Goal: Task Accomplishment & Management: Manage account settings

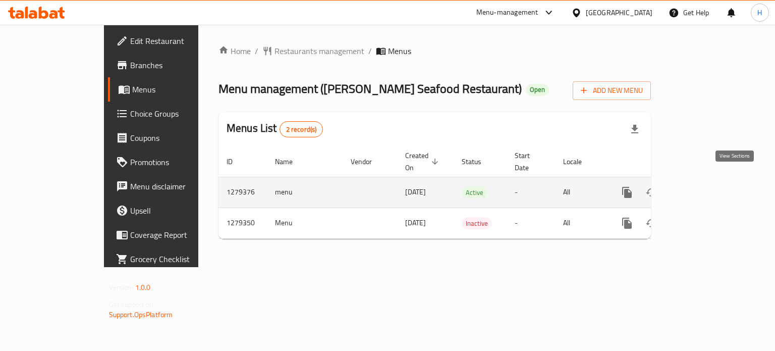
click at [706, 186] on icon "enhanced table" at bounding box center [700, 192] width 12 height 12
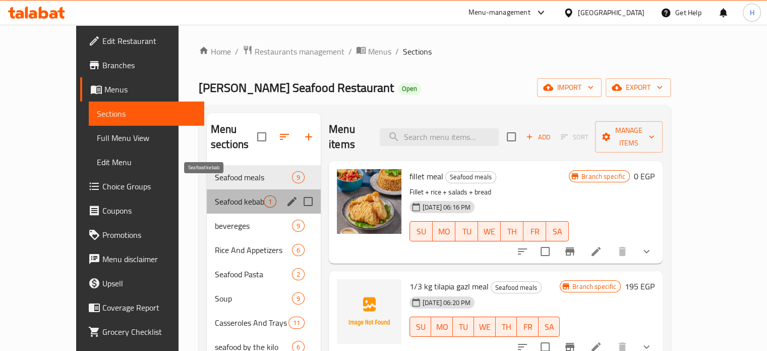
click at [215, 195] on span "Seafood kebab" at bounding box center [239, 201] width 49 height 12
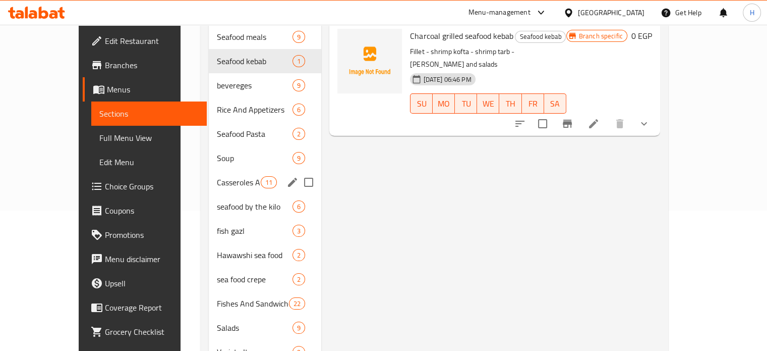
scroll to position [202, 0]
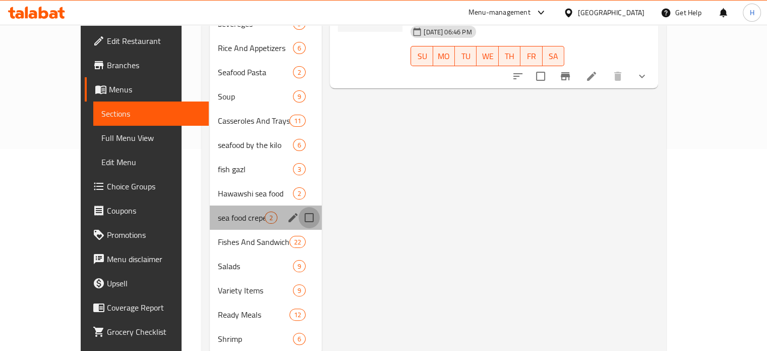
click at [299, 207] on input "Menu sections" at bounding box center [309, 217] width 21 height 21
checkbox input "true"
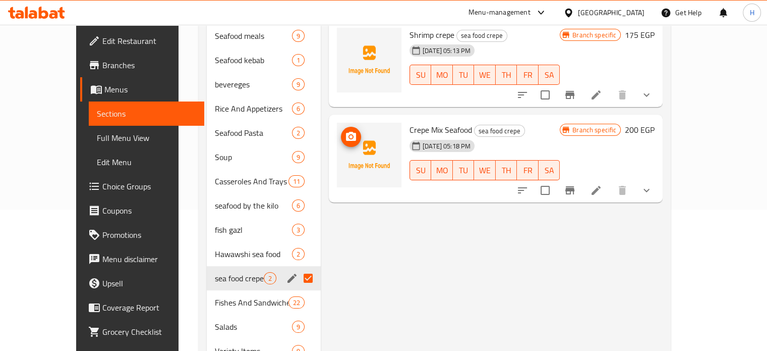
scroll to position [202, 0]
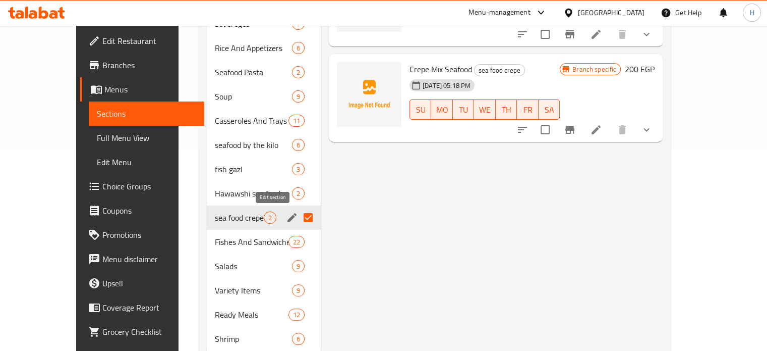
click at [286, 214] on icon "edit" at bounding box center [292, 217] width 12 height 12
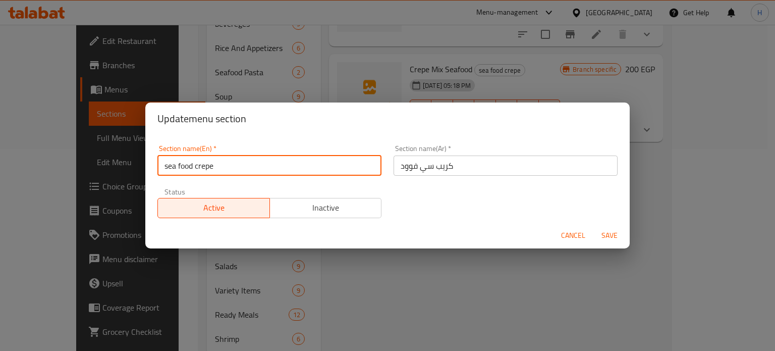
drag, startPoint x: 167, startPoint y: 165, endPoint x: 158, endPoint y: 169, distance: 10.2
click at [158, 169] on input "sea food crepe" at bounding box center [269, 165] width 224 height 20
type input "Sea food crepe"
click at [606, 236] on span "Save" at bounding box center [609, 235] width 24 height 13
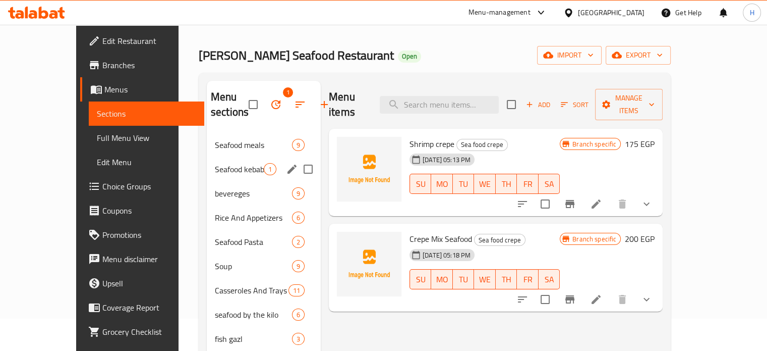
scroll to position [234, 0]
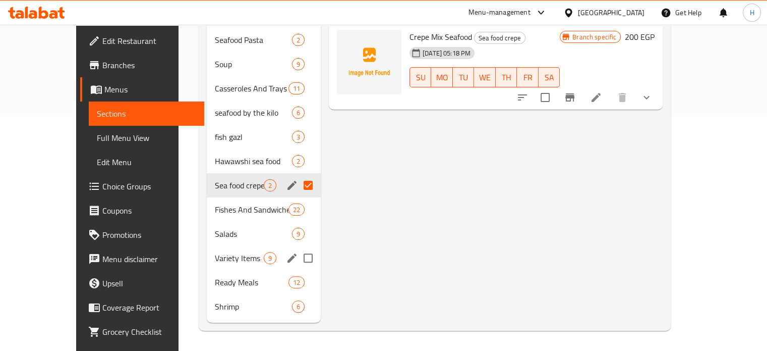
click at [215, 260] on span "Variety Items" at bounding box center [239, 258] width 49 height 12
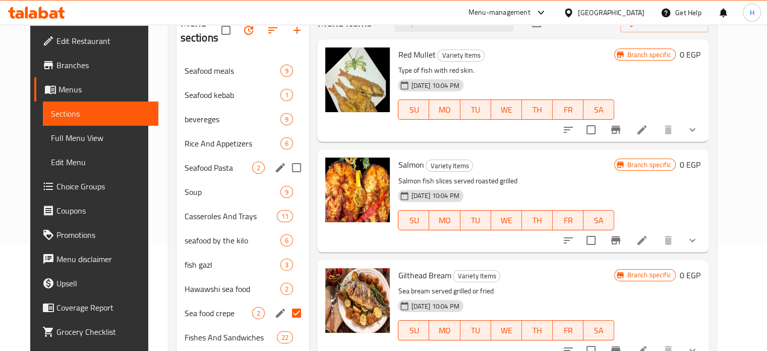
scroll to position [83, 0]
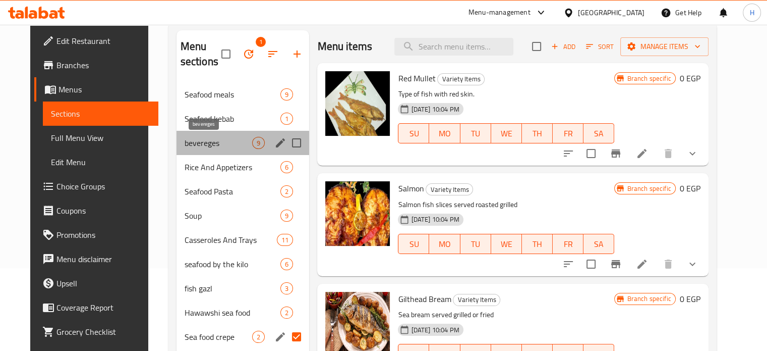
click at [194, 146] on span "bevereges" at bounding box center [219, 143] width 68 height 12
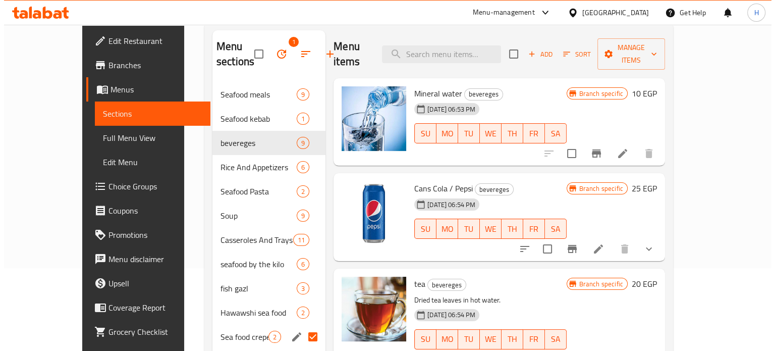
scroll to position [101, 0]
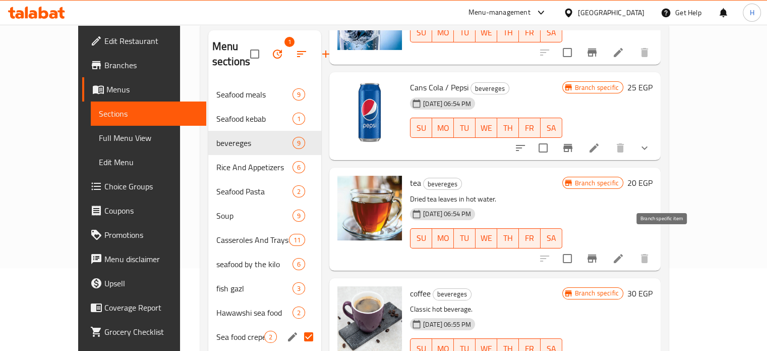
click at [598, 252] on icon "Branch-specific-item" at bounding box center [592, 258] width 12 height 12
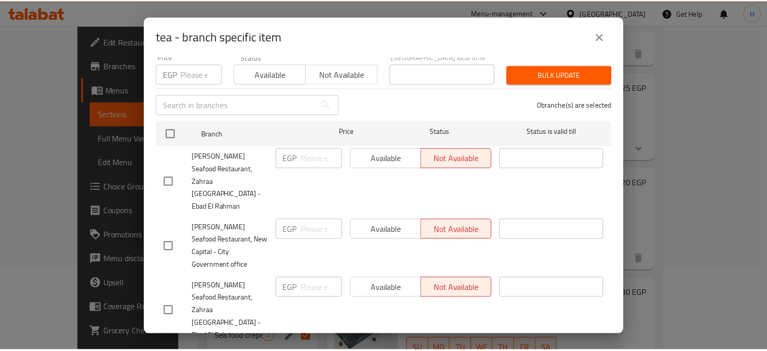
scroll to position [50, 0]
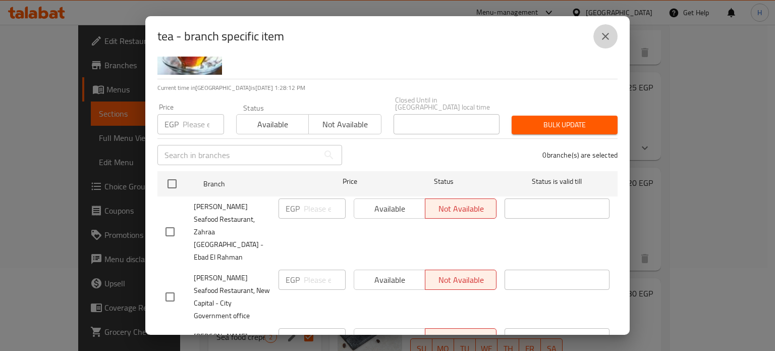
click at [606, 39] on icon "close" at bounding box center [605, 36] width 12 height 12
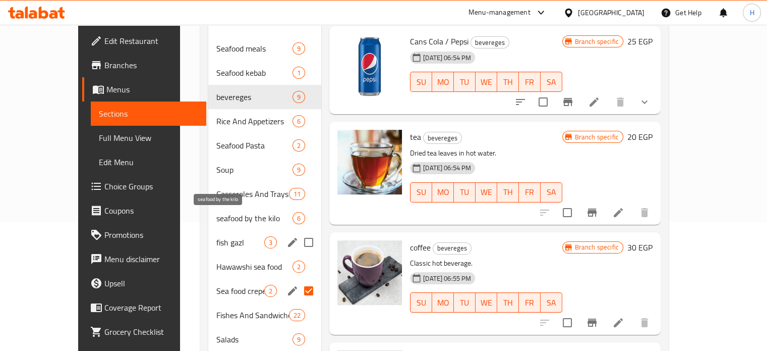
scroll to position [184, 0]
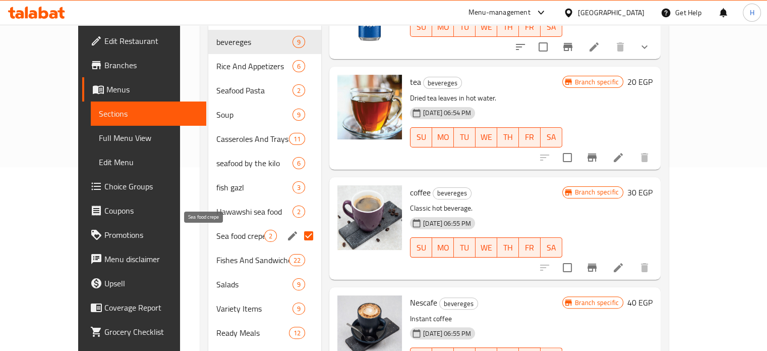
click at [216, 237] on span "Sea food crepe" at bounding box center [240, 236] width 48 height 12
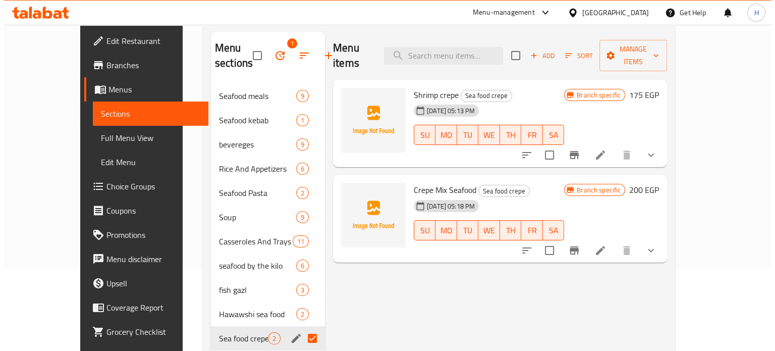
scroll to position [32, 0]
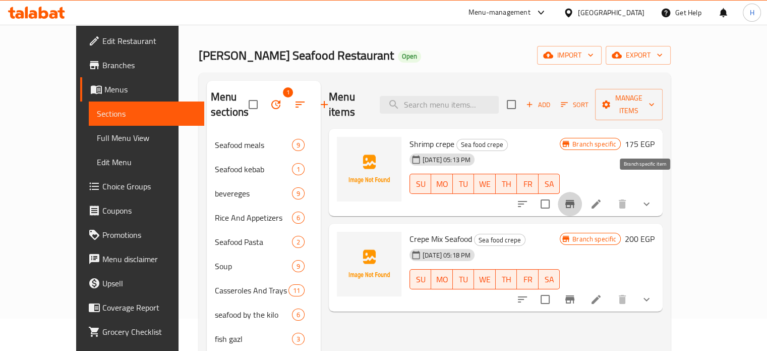
click at [575, 200] on icon "Branch-specific-item" at bounding box center [570, 204] width 9 height 8
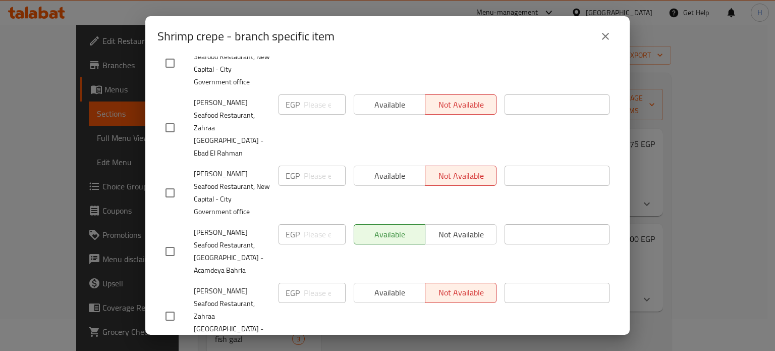
scroll to position [252, 0]
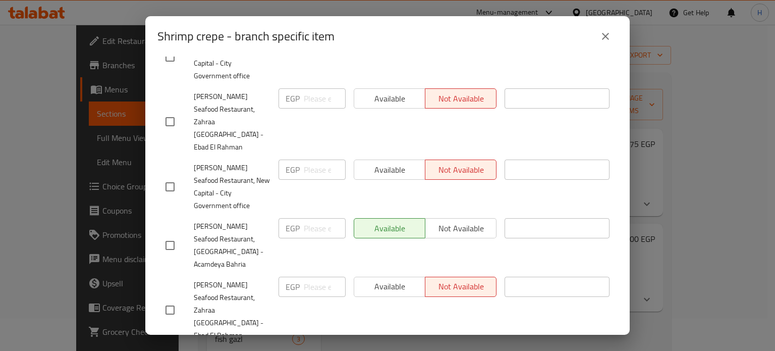
click at [608, 40] on icon "close" at bounding box center [605, 36] width 12 height 12
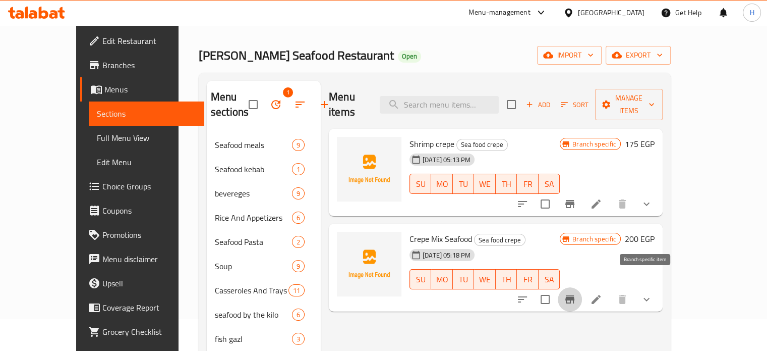
click at [575, 295] on icon "Branch-specific-item" at bounding box center [570, 299] width 9 height 8
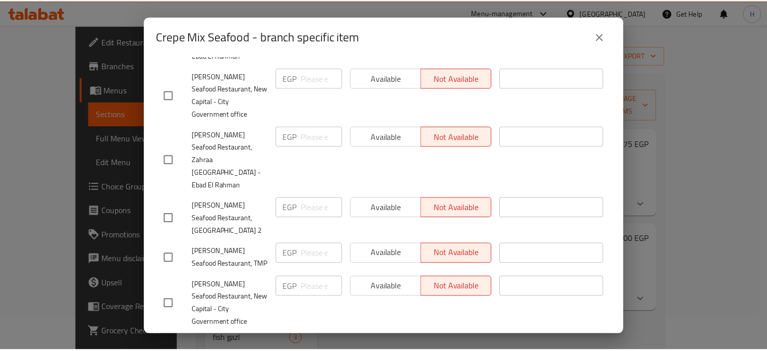
scroll to position [253, 0]
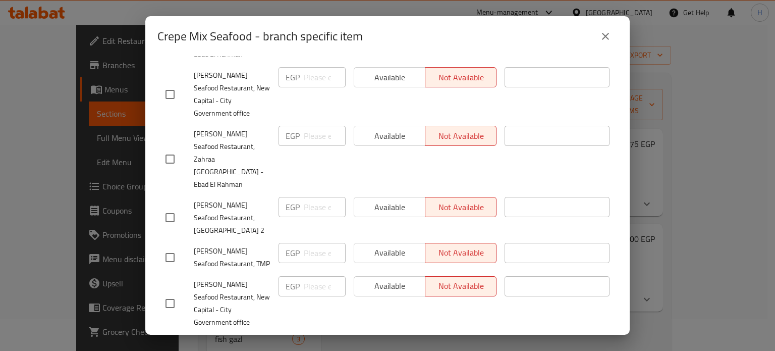
click at [602, 38] on icon "close" at bounding box center [605, 36] width 12 height 12
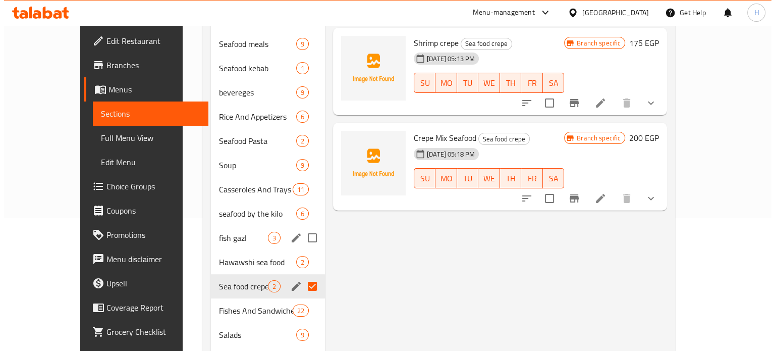
scroll to position [83, 0]
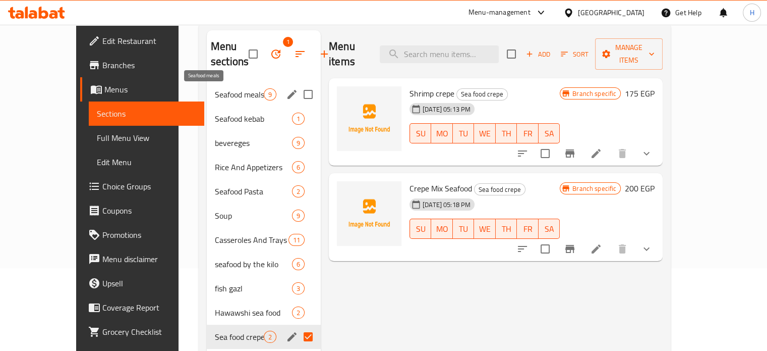
click at [215, 89] on span "Seafood meals" at bounding box center [239, 94] width 49 height 12
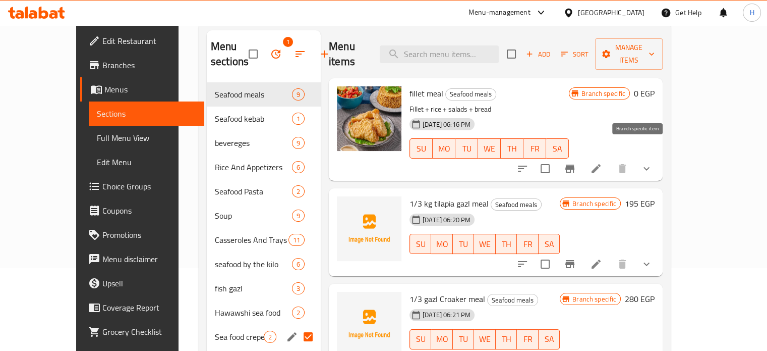
click at [582, 156] on button "Branch-specific-item" at bounding box center [570, 168] width 24 height 24
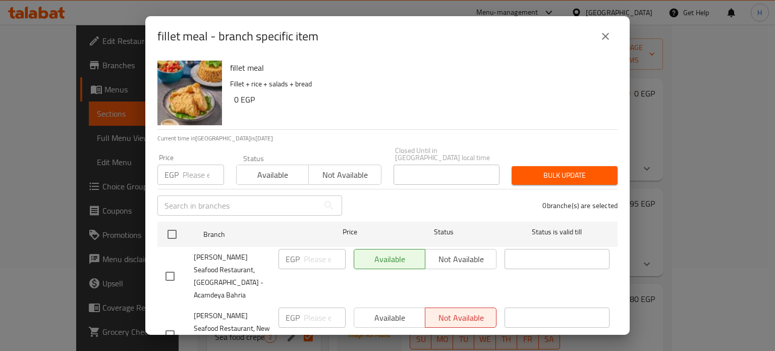
click at [608, 34] on icon "close" at bounding box center [605, 36] width 7 height 7
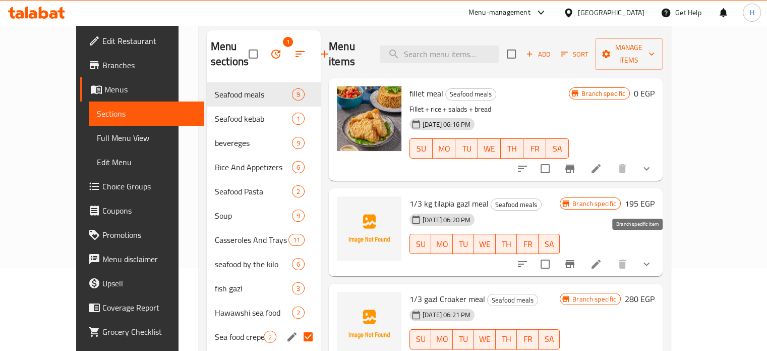
click at [582, 252] on button "Branch-specific-item" at bounding box center [570, 264] width 24 height 24
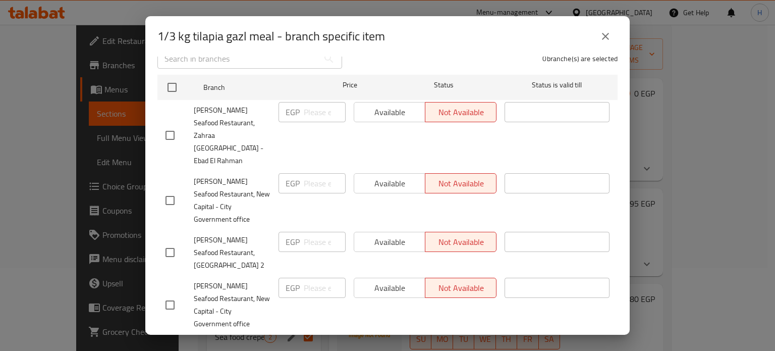
scroll to position [252, 0]
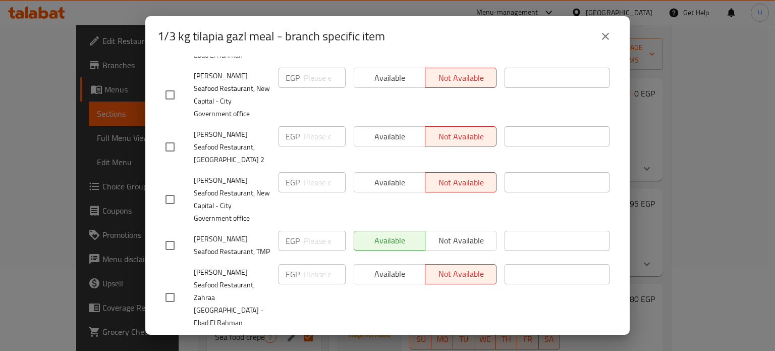
click at [603, 34] on icon "close" at bounding box center [605, 36] width 7 height 7
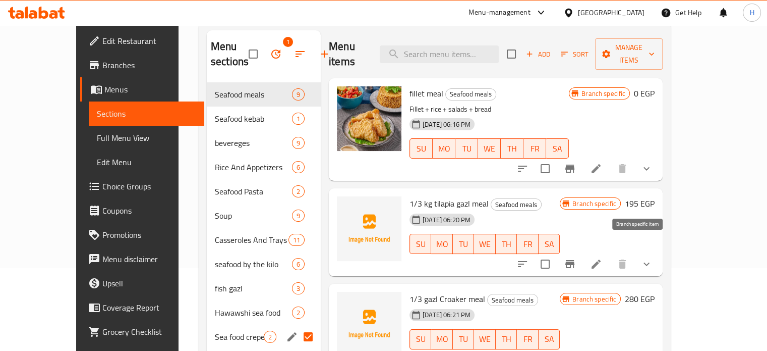
click at [575, 260] on icon "Branch-specific-item" at bounding box center [570, 264] width 9 height 8
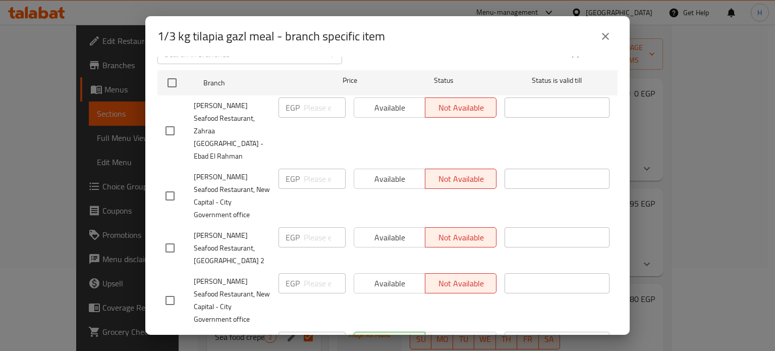
scroll to position [253, 0]
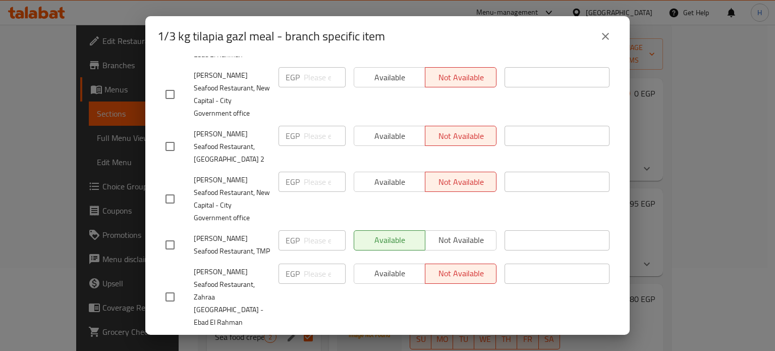
click at [601, 36] on icon "close" at bounding box center [605, 36] width 12 height 12
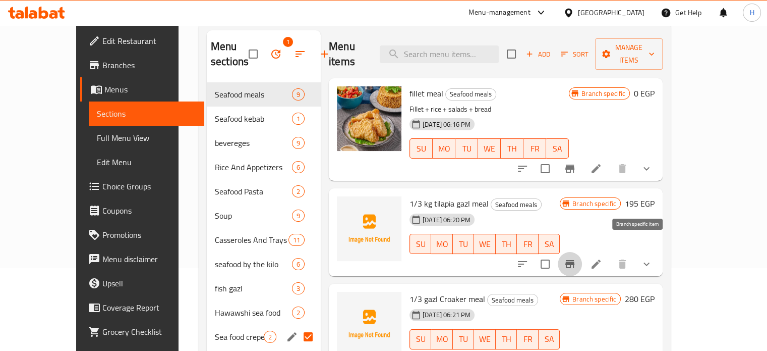
click at [576, 258] on icon "Branch-specific-item" at bounding box center [570, 264] width 12 height 12
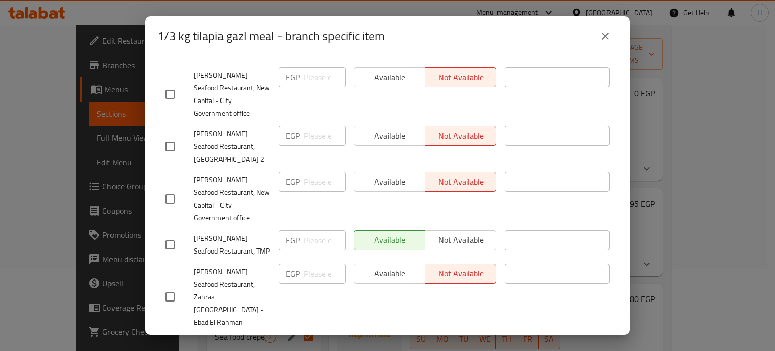
click at [434, 230] on div "Available Not available" at bounding box center [425, 240] width 143 height 20
click at [164, 234] on input "checkbox" at bounding box center [169, 244] width 21 height 21
checkbox input "true"
click at [459, 233] on span "Not available" at bounding box center [460, 240] width 63 height 15
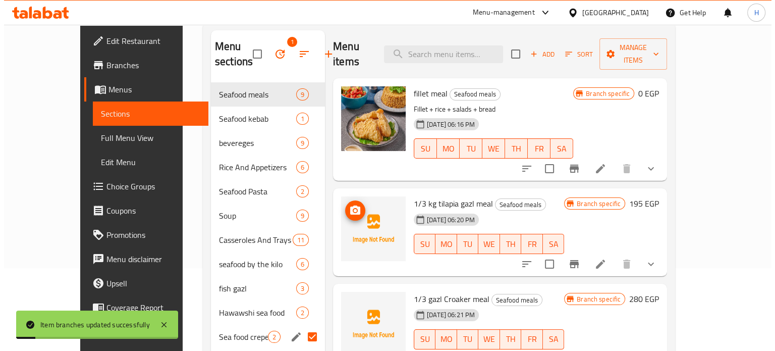
scroll to position [50, 0]
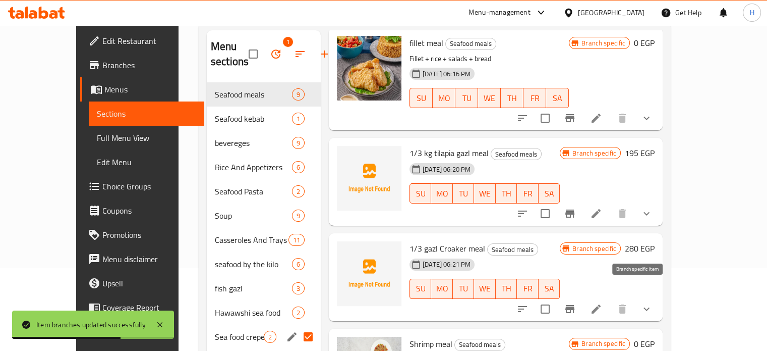
click at [576, 303] on icon "Branch-specific-item" at bounding box center [570, 309] width 12 height 12
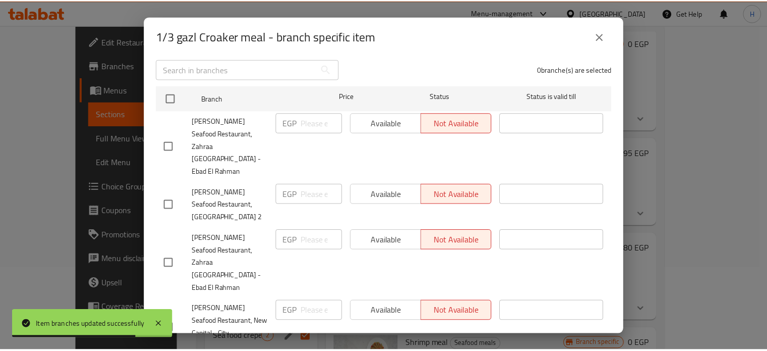
scroll to position [253, 0]
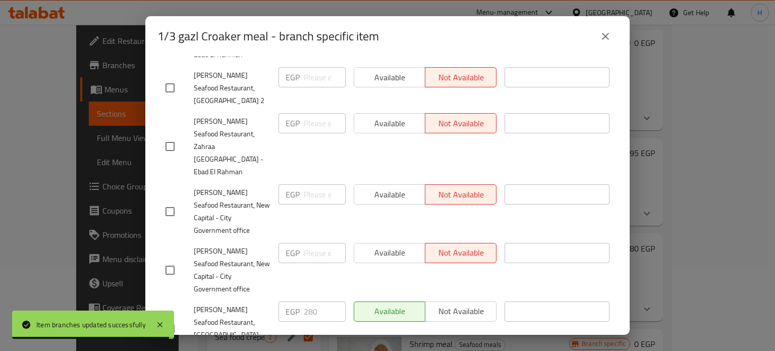
checkbox input "true"
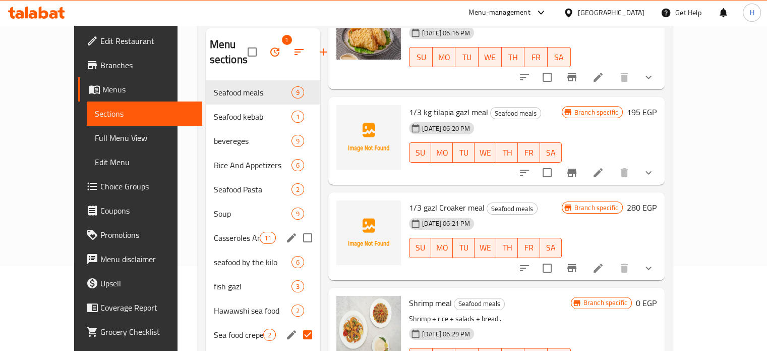
scroll to position [83, 0]
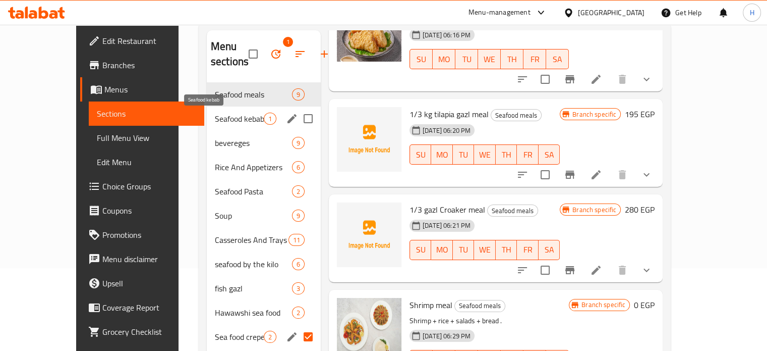
click at [215, 120] on span "Seafood kebab" at bounding box center [239, 119] width 49 height 12
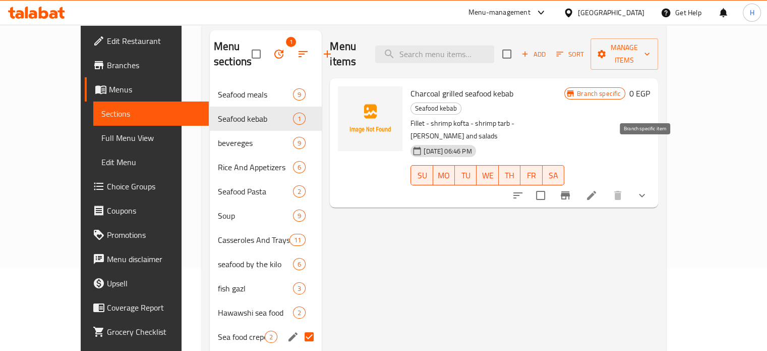
click at [570, 191] on icon "Branch-specific-item" at bounding box center [565, 195] width 9 height 8
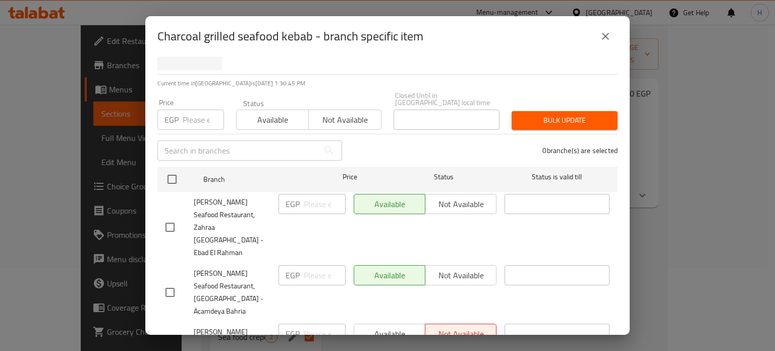
scroll to position [51, 0]
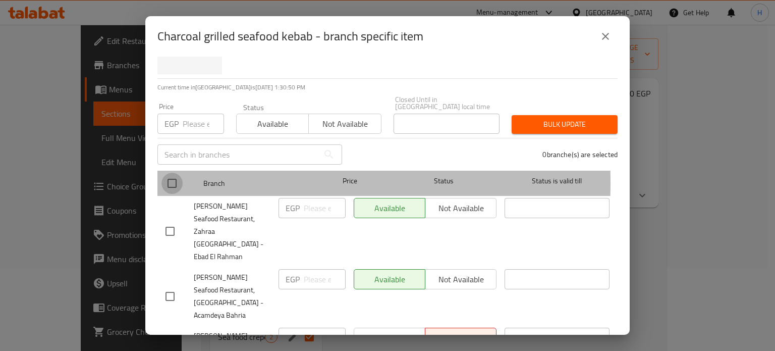
click at [171, 175] on input "checkbox" at bounding box center [171, 183] width 21 height 21
checkbox input "true"
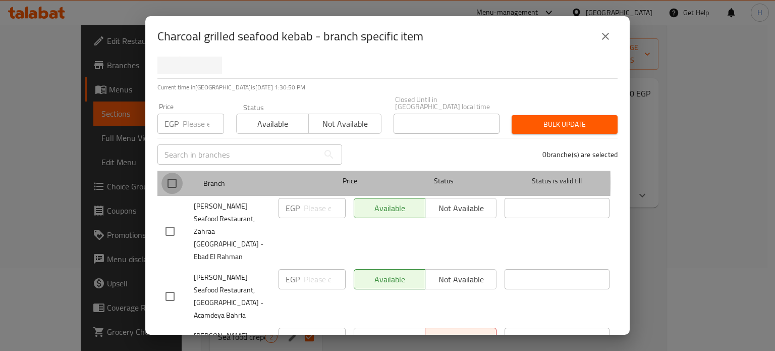
checkbox input "true"
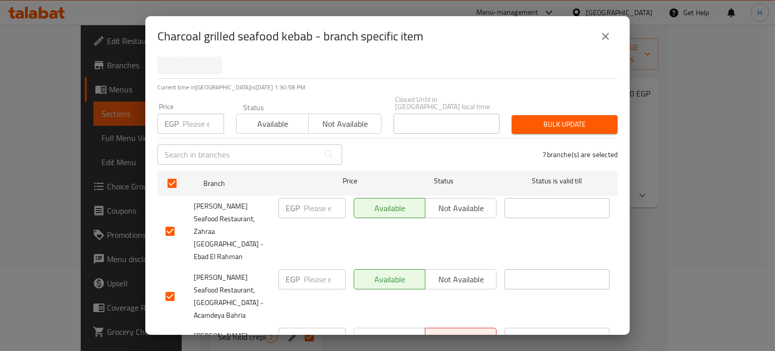
click at [355, 117] on span "Not available" at bounding box center [345, 124] width 64 height 15
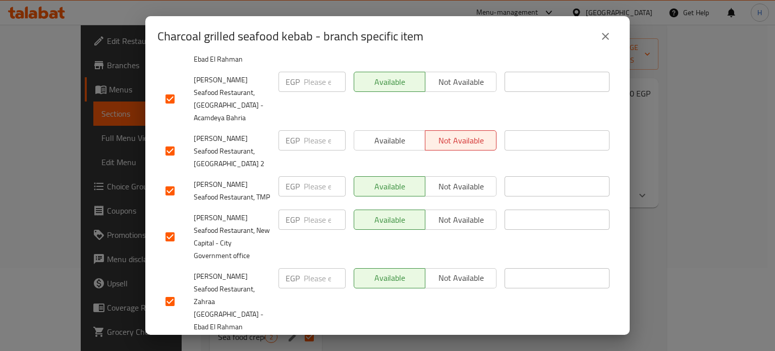
scroll to position [253, 0]
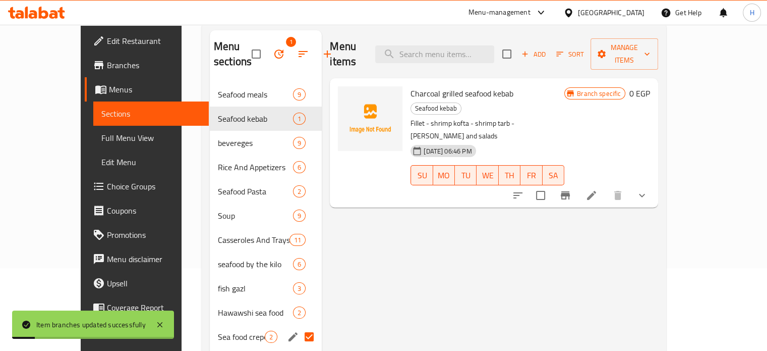
click at [570, 191] on icon "Branch-specific-item" at bounding box center [565, 195] width 9 height 8
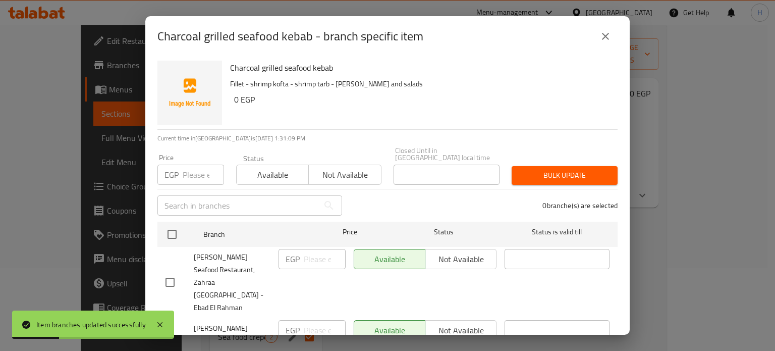
click at [330, 171] on span "Not available" at bounding box center [345, 174] width 64 height 15
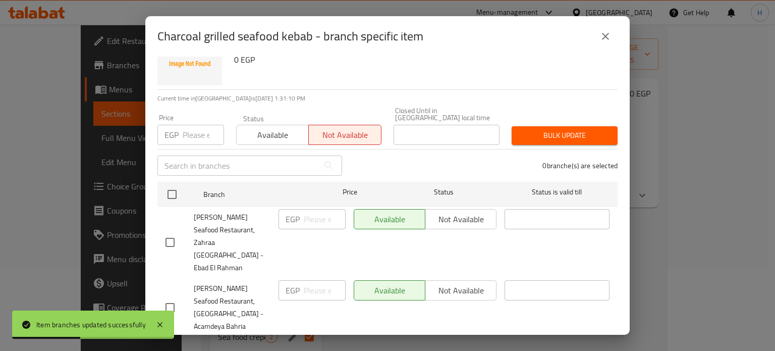
scroll to position [0, 0]
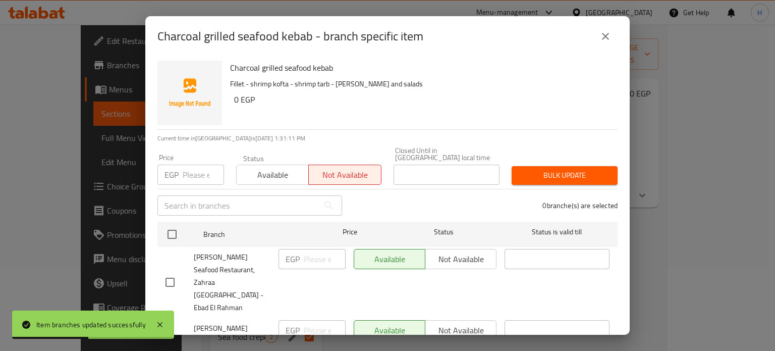
click at [535, 169] on span "Bulk update" at bounding box center [565, 175] width 90 height 13
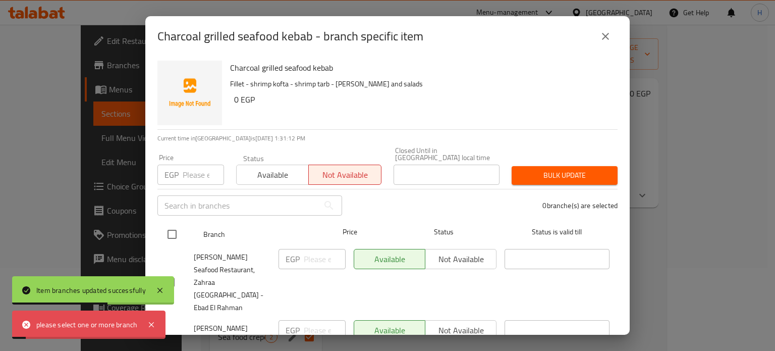
click at [177, 224] on input "checkbox" at bounding box center [171, 233] width 21 height 21
checkbox input "true"
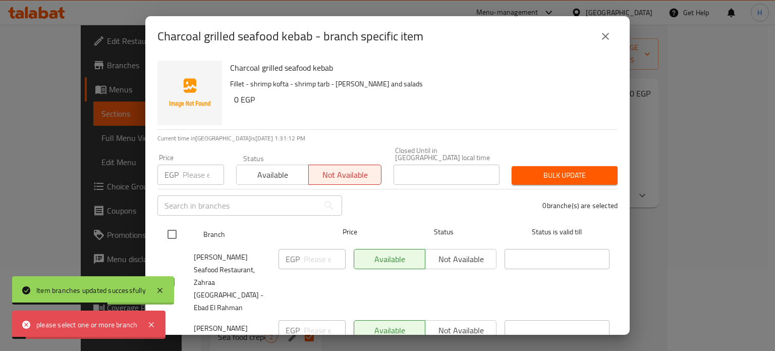
checkbox input "true"
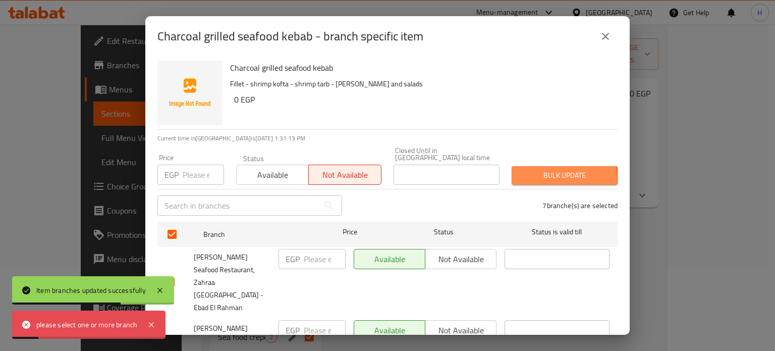
click at [530, 171] on span "Bulk update" at bounding box center [565, 175] width 90 height 13
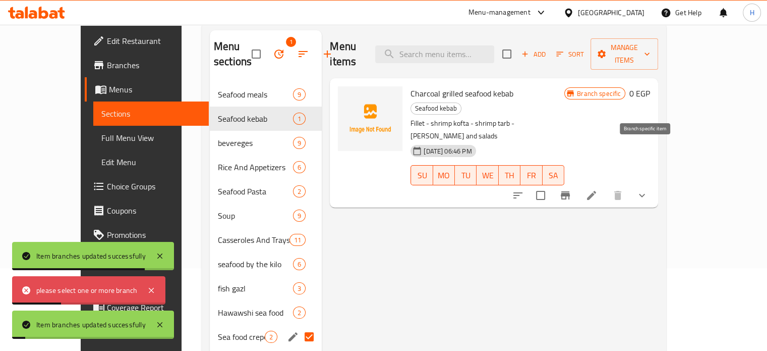
click at [570, 191] on icon "Branch-specific-item" at bounding box center [565, 195] width 9 height 8
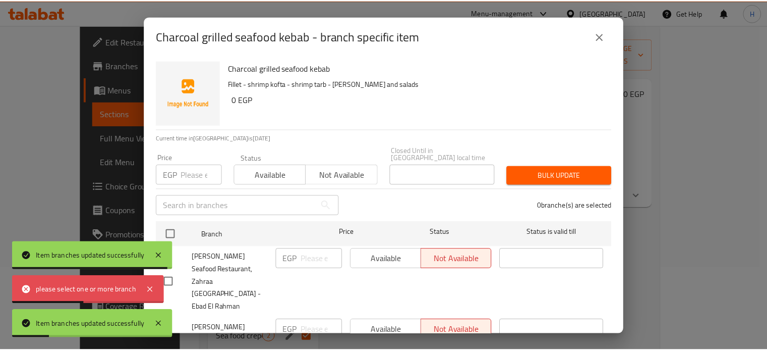
scroll to position [252, 0]
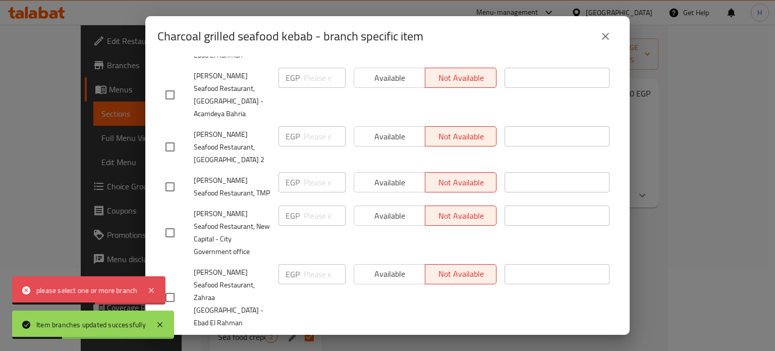
click at [603, 36] on icon "close" at bounding box center [605, 36] width 12 height 12
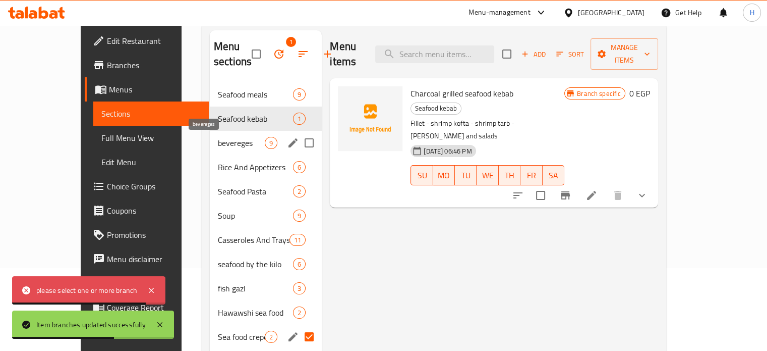
click at [218, 147] on span "bevereges" at bounding box center [241, 143] width 47 height 12
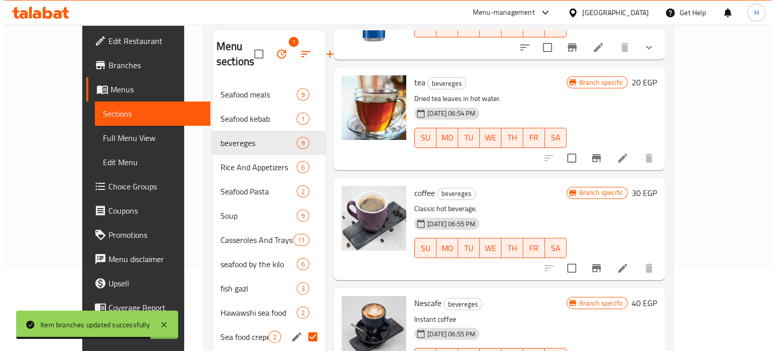
scroll to position [252, 0]
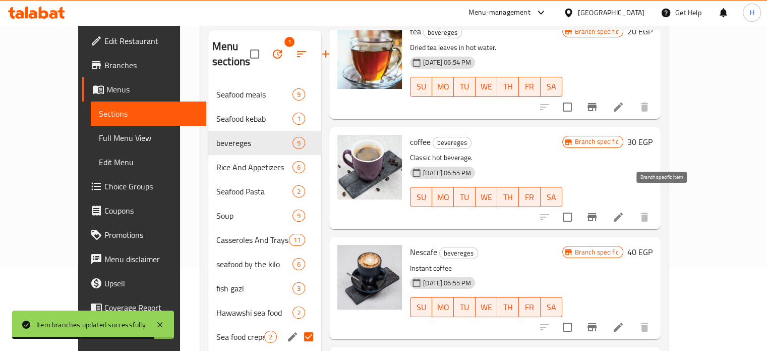
click at [604, 209] on button "Branch-specific-item" at bounding box center [592, 217] width 24 height 24
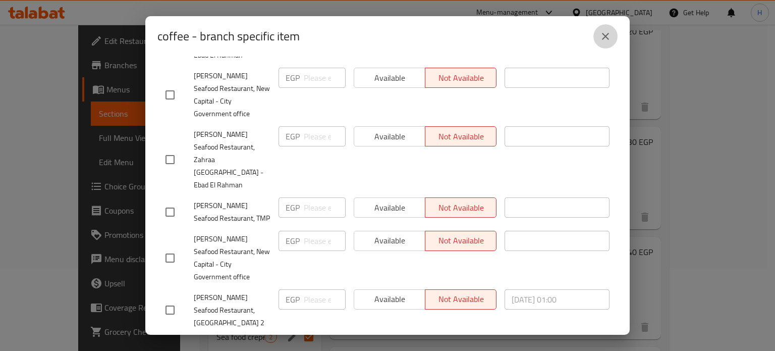
click at [607, 37] on icon "close" at bounding box center [605, 36] width 7 height 7
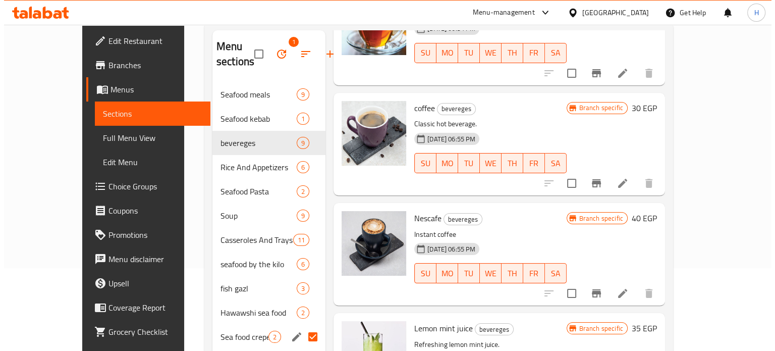
scroll to position [303, 0]
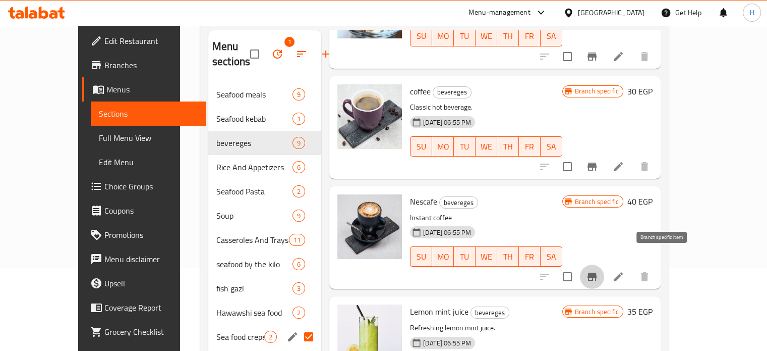
click at [597, 272] on icon "Branch-specific-item" at bounding box center [592, 276] width 9 height 8
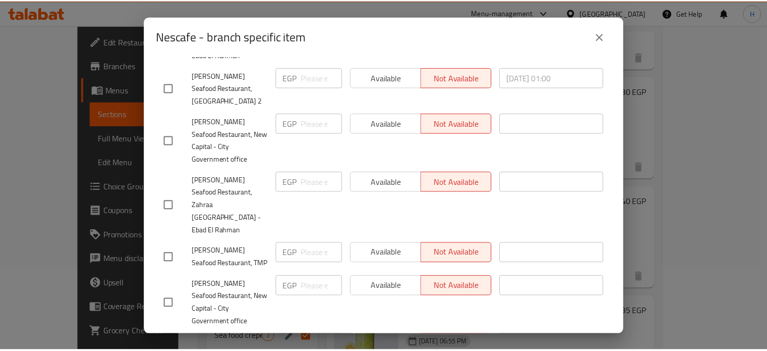
scroll to position [1, 0]
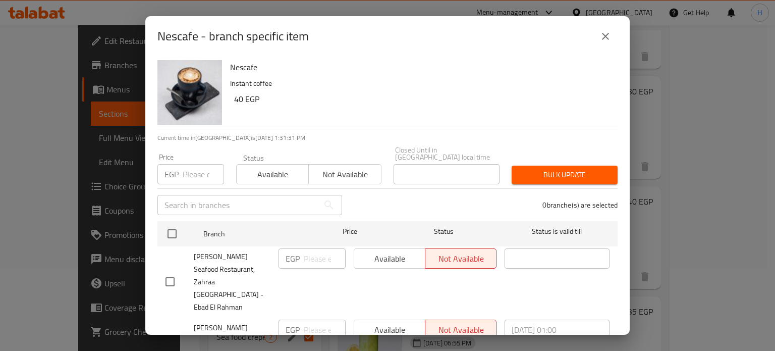
click at [601, 43] on button "close" at bounding box center [605, 36] width 24 height 24
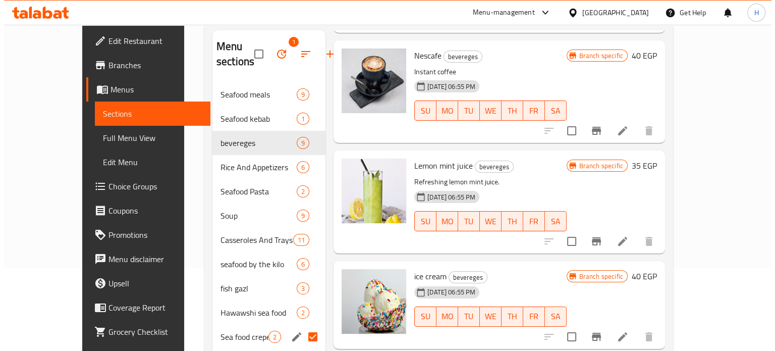
scroll to position [454, 0]
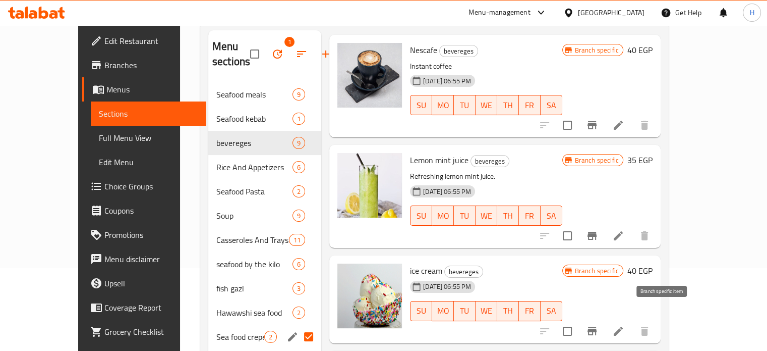
click at [597, 327] on icon "Branch-specific-item" at bounding box center [592, 331] width 9 height 8
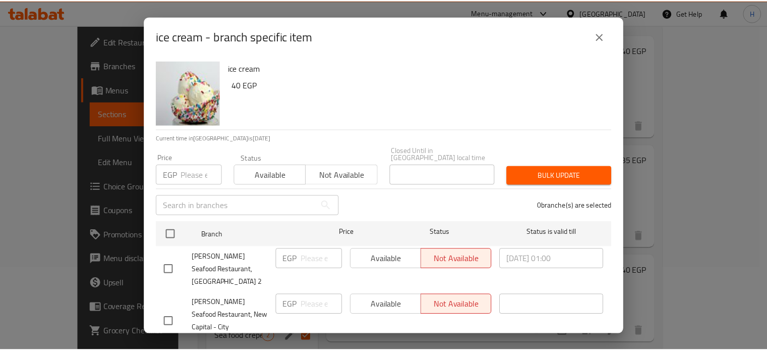
scroll to position [253, 0]
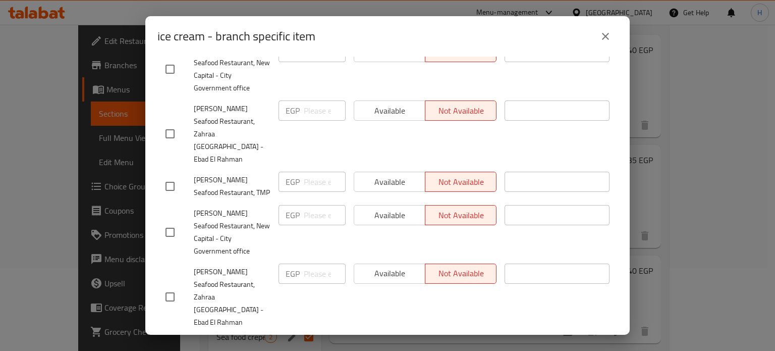
click at [606, 36] on icon "close" at bounding box center [605, 36] width 7 height 7
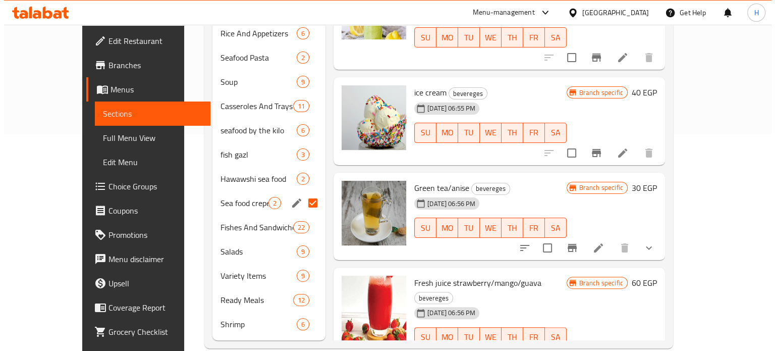
scroll to position [234, 0]
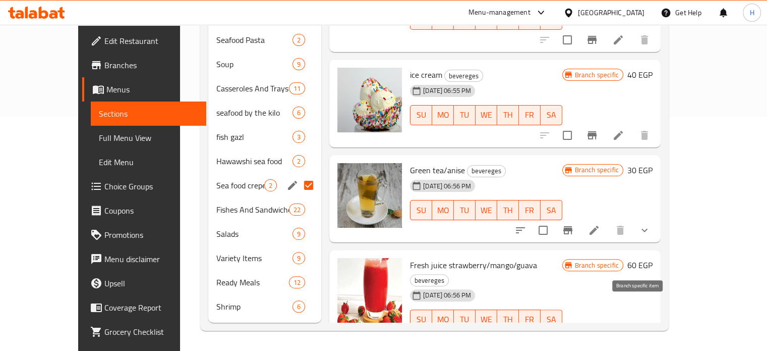
click at [574, 333] on icon "Branch-specific-item" at bounding box center [568, 339] width 12 height 12
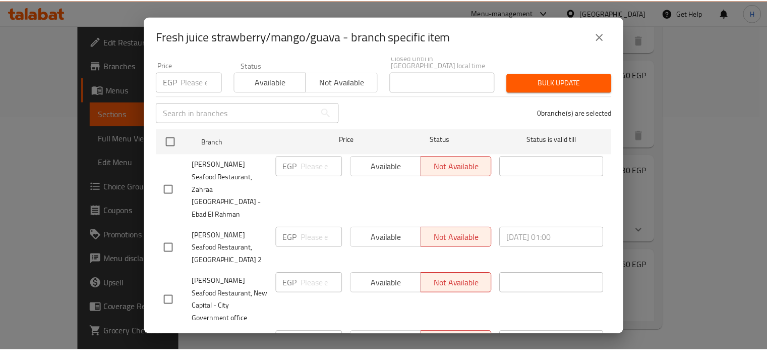
scroll to position [253, 0]
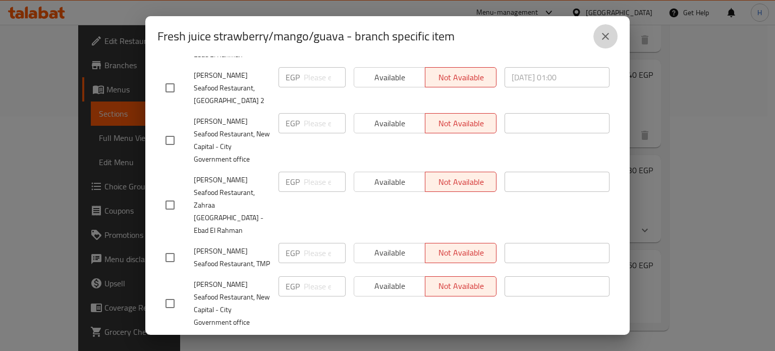
click at [601, 39] on icon "close" at bounding box center [605, 36] width 12 height 12
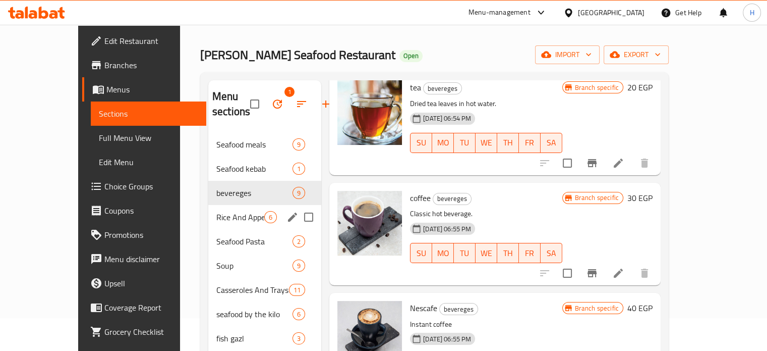
scroll to position [0, 0]
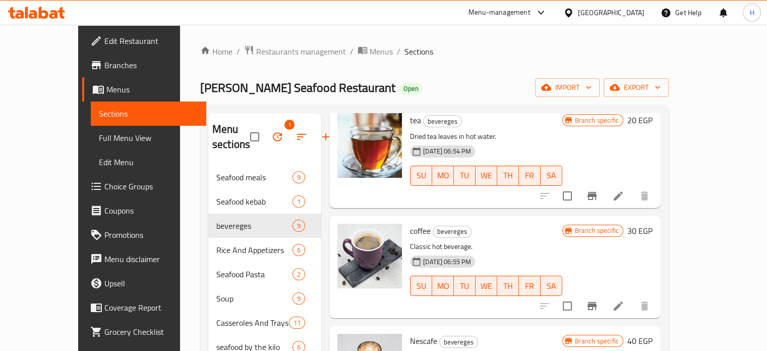
click at [104, 65] on span "Branches" at bounding box center [151, 65] width 94 height 12
